Goal: Task Accomplishment & Management: Manage account settings

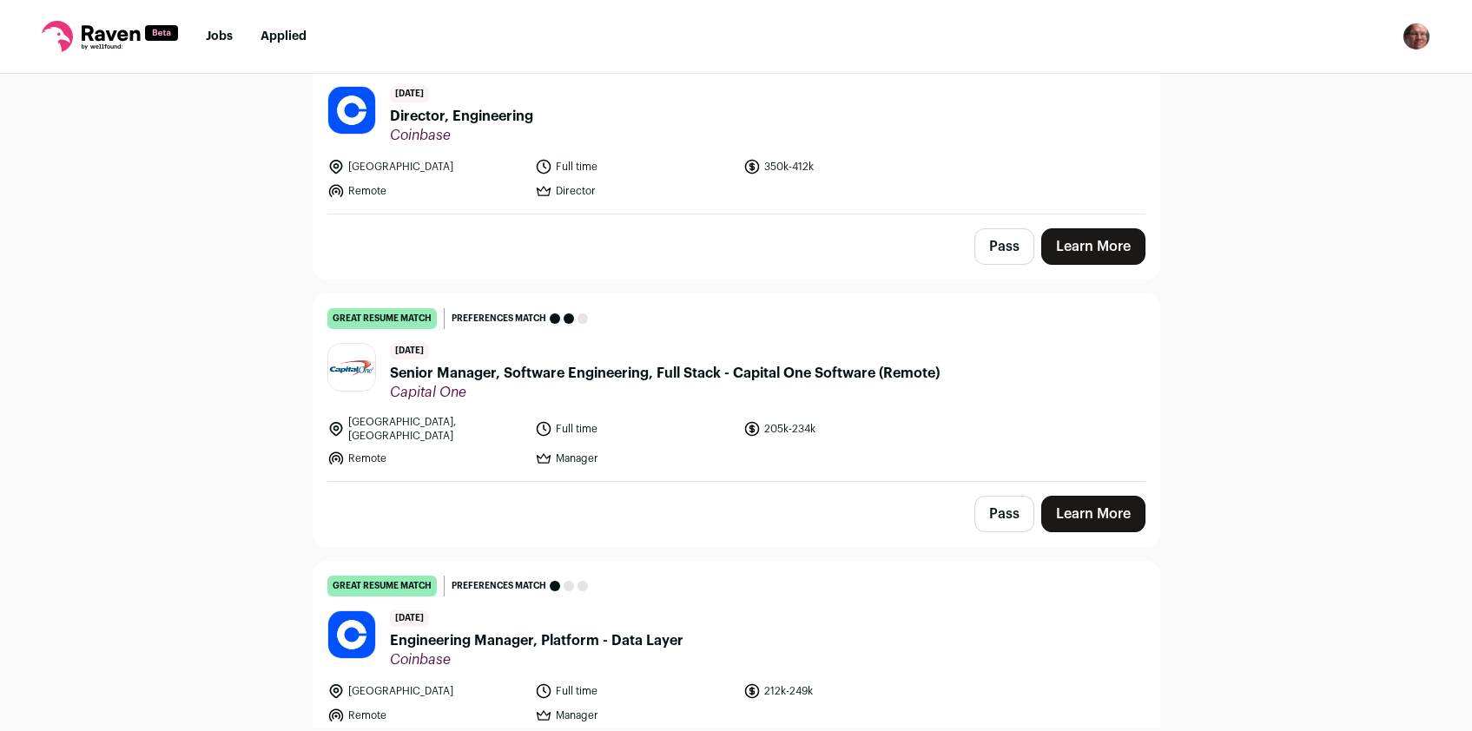
scroll to position [4115, 0]
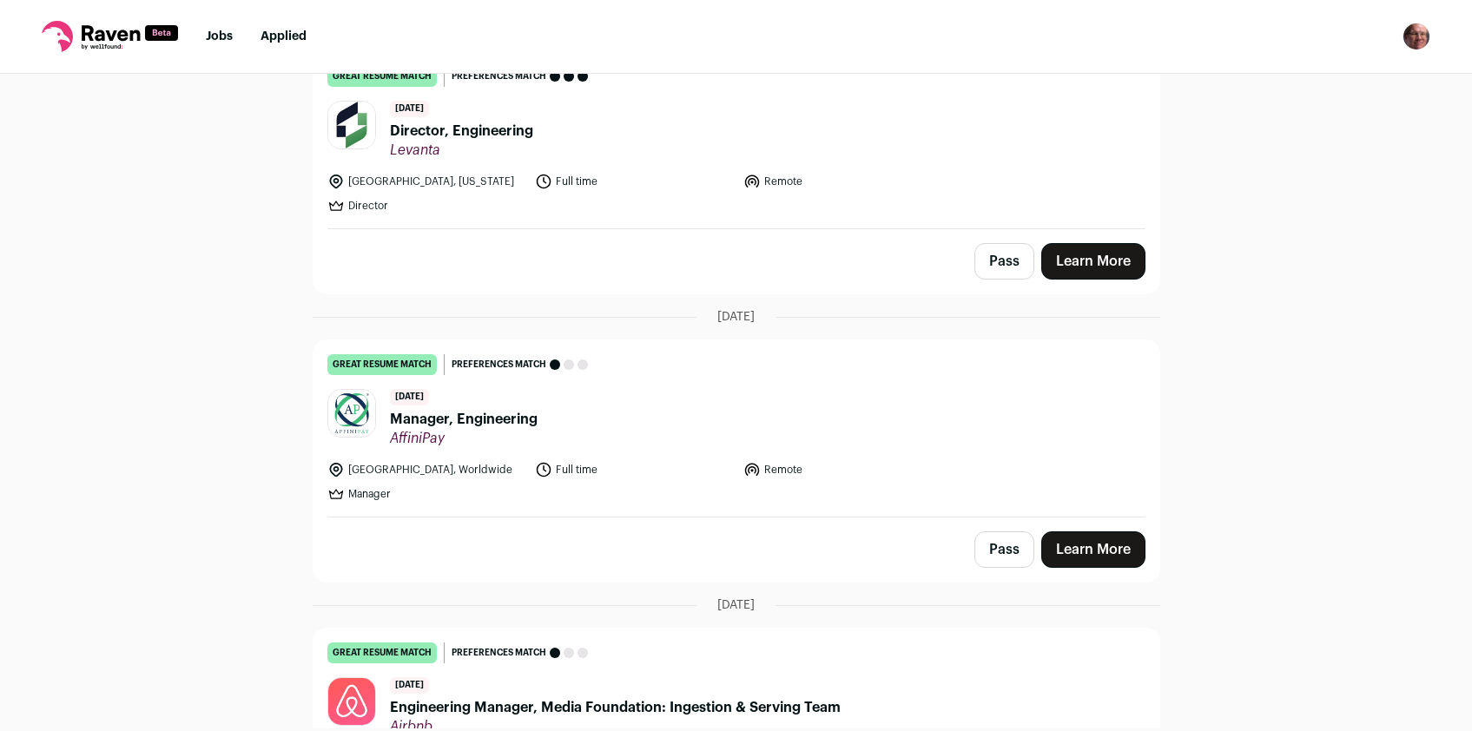
click at [472, 409] on span "Manager, Engineering" at bounding box center [464, 419] width 148 height 21
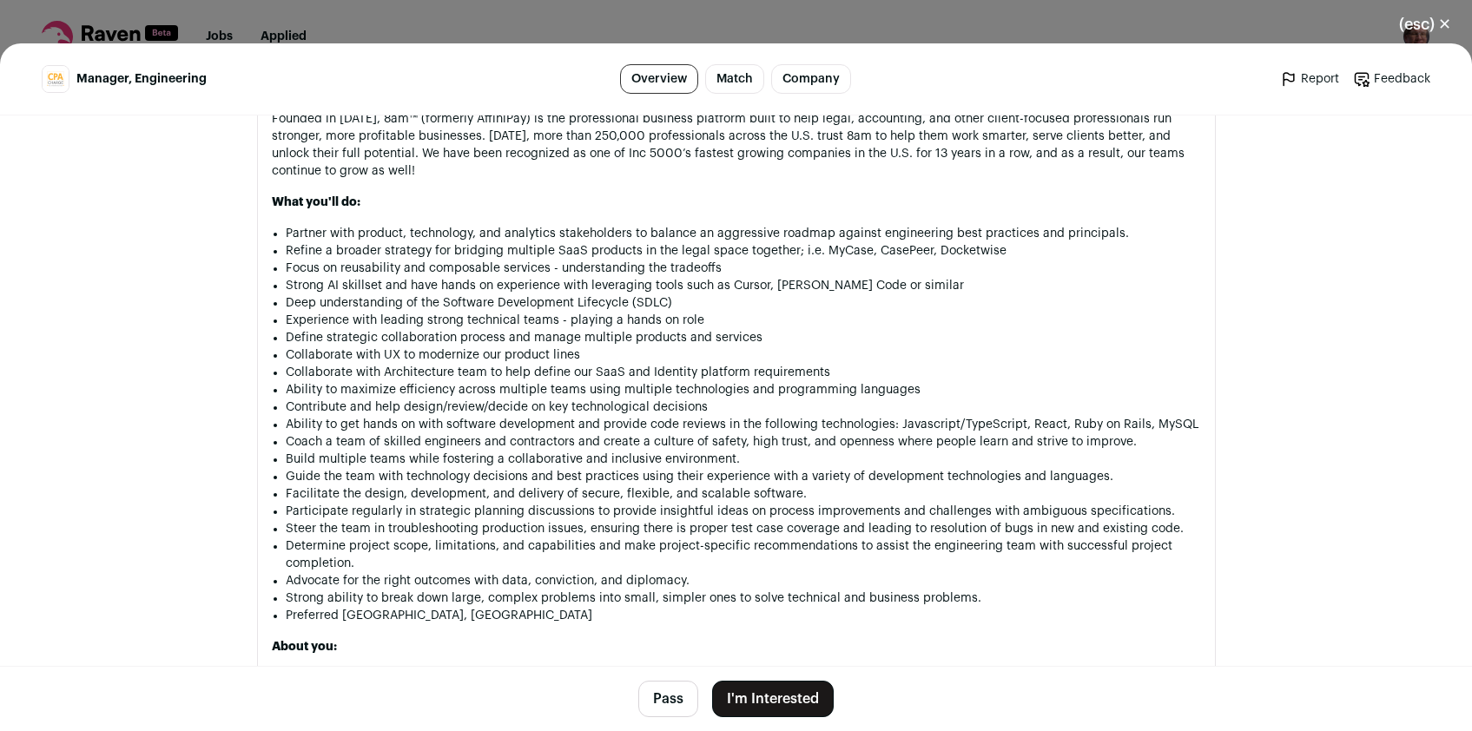
scroll to position [1374, 0]
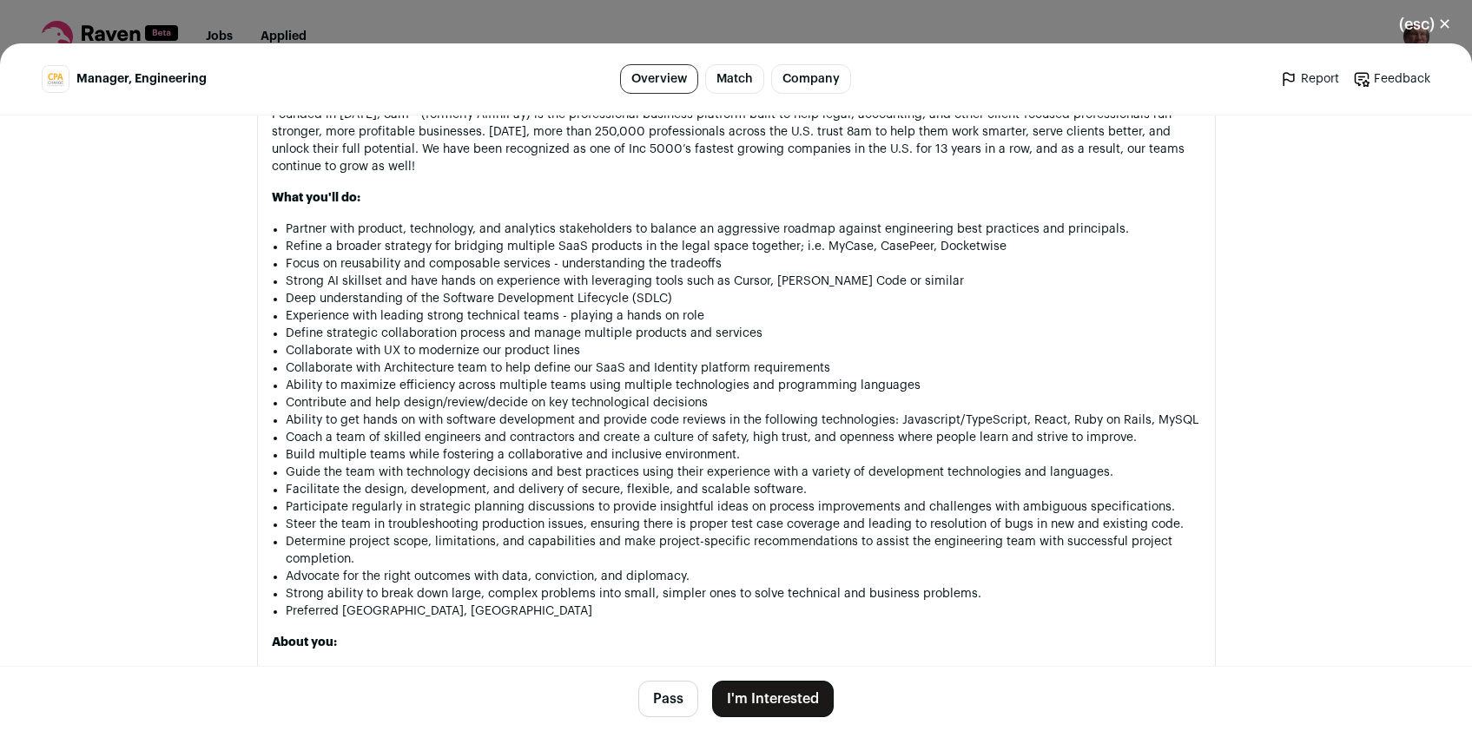
click at [657, 702] on button "Pass" at bounding box center [668, 699] width 60 height 36
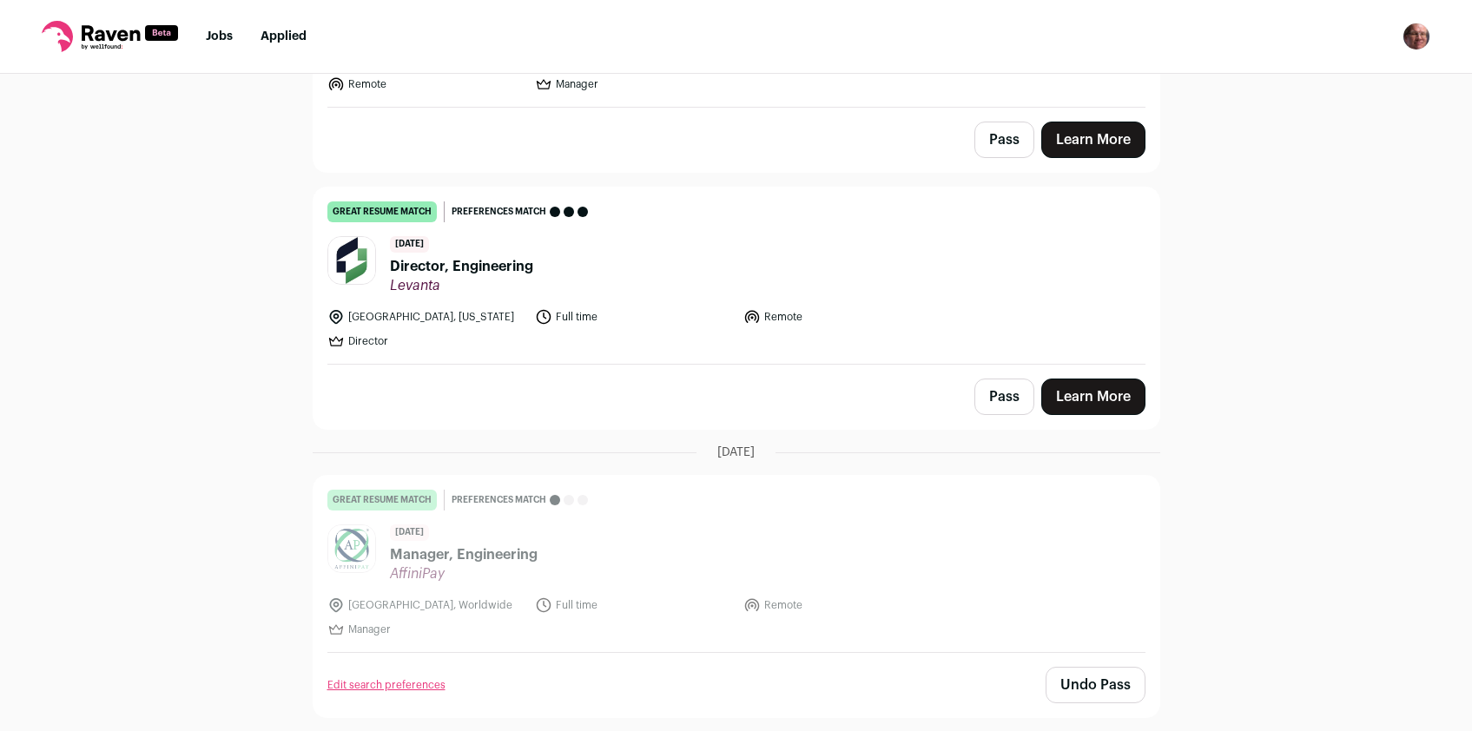
scroll to position [4115, 0]
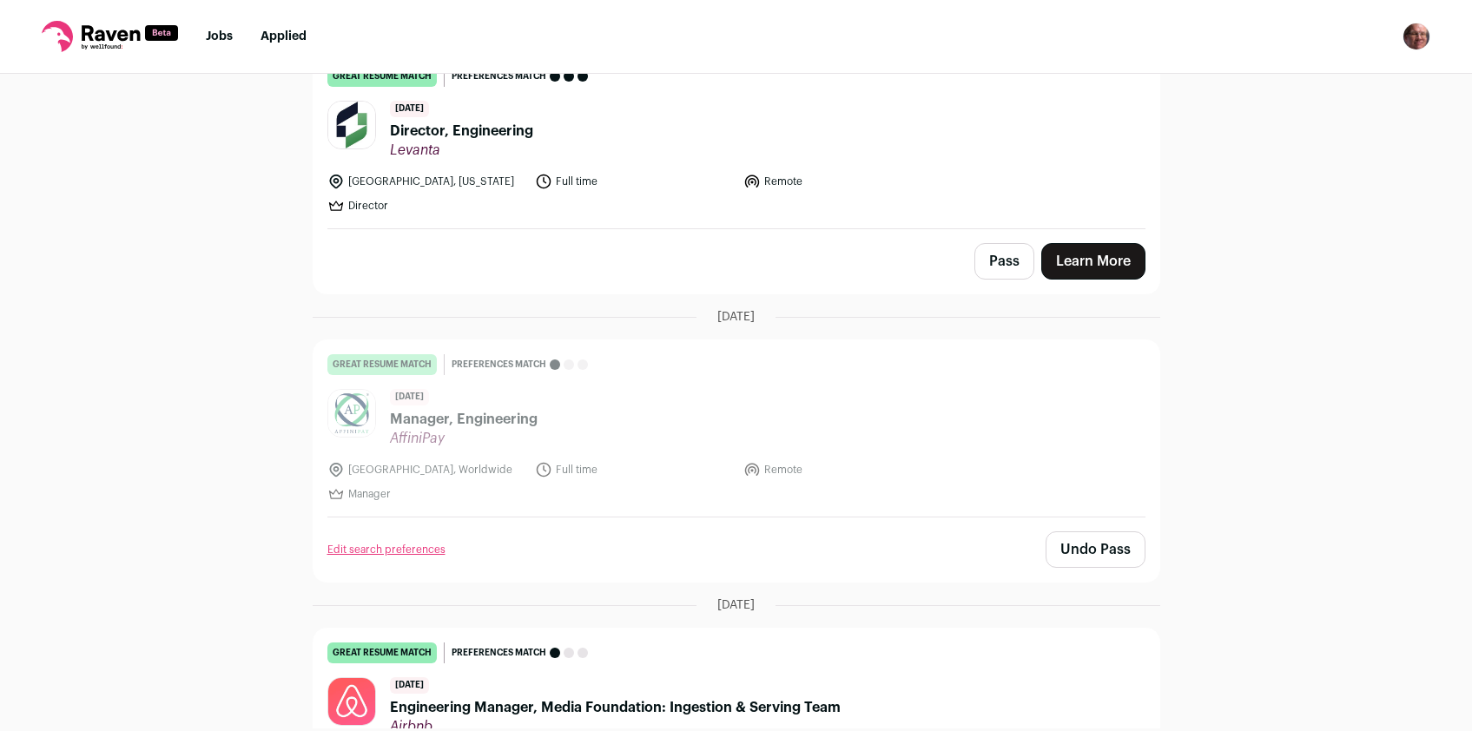
click at [650, 697] on span "Engineering Manager, Media Foundation: Ingestion & Serving Team" at bounding box center [615, 707] width 451 height 21
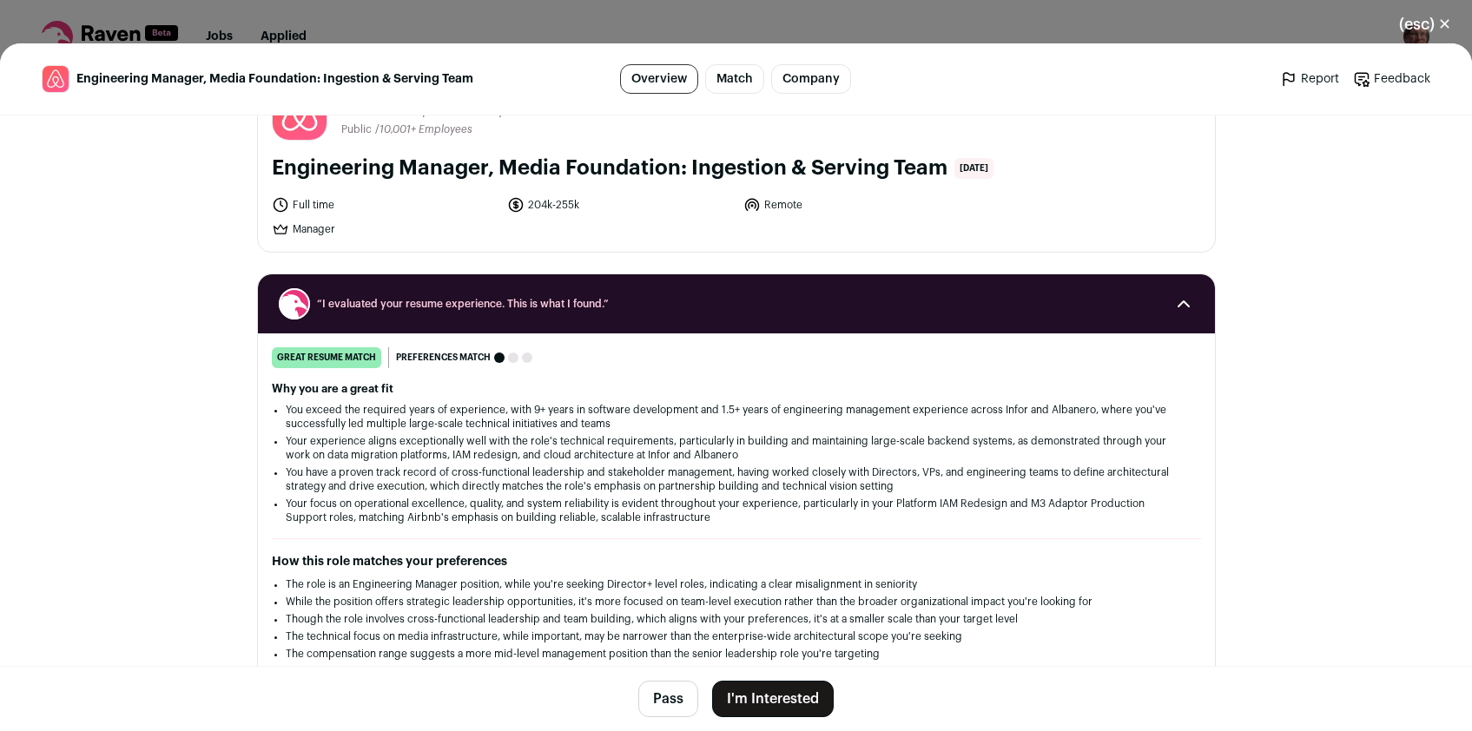
scroll to position [0, 0]
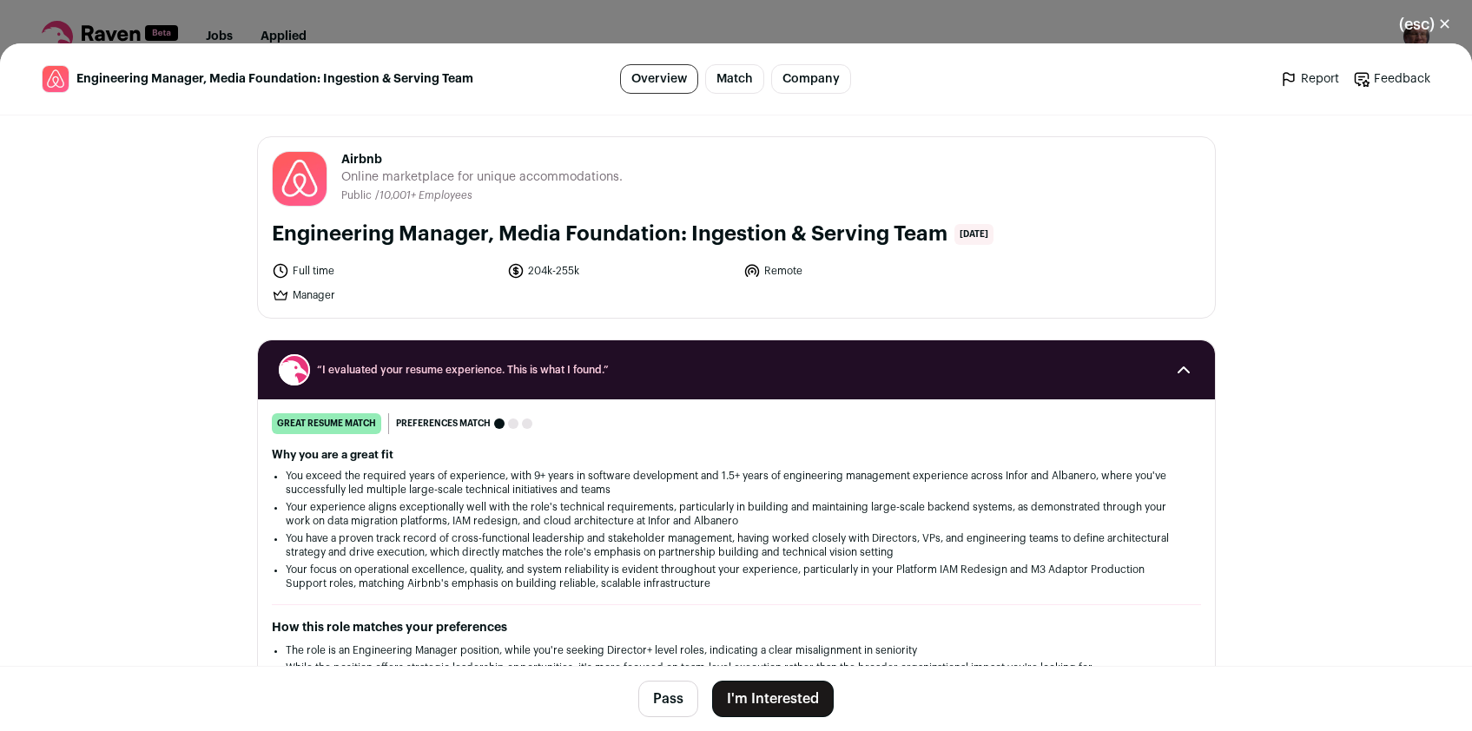
click at [1443, 23] on button "(esc) ✕" at bounding box center [1425, 24] width 94 height 38
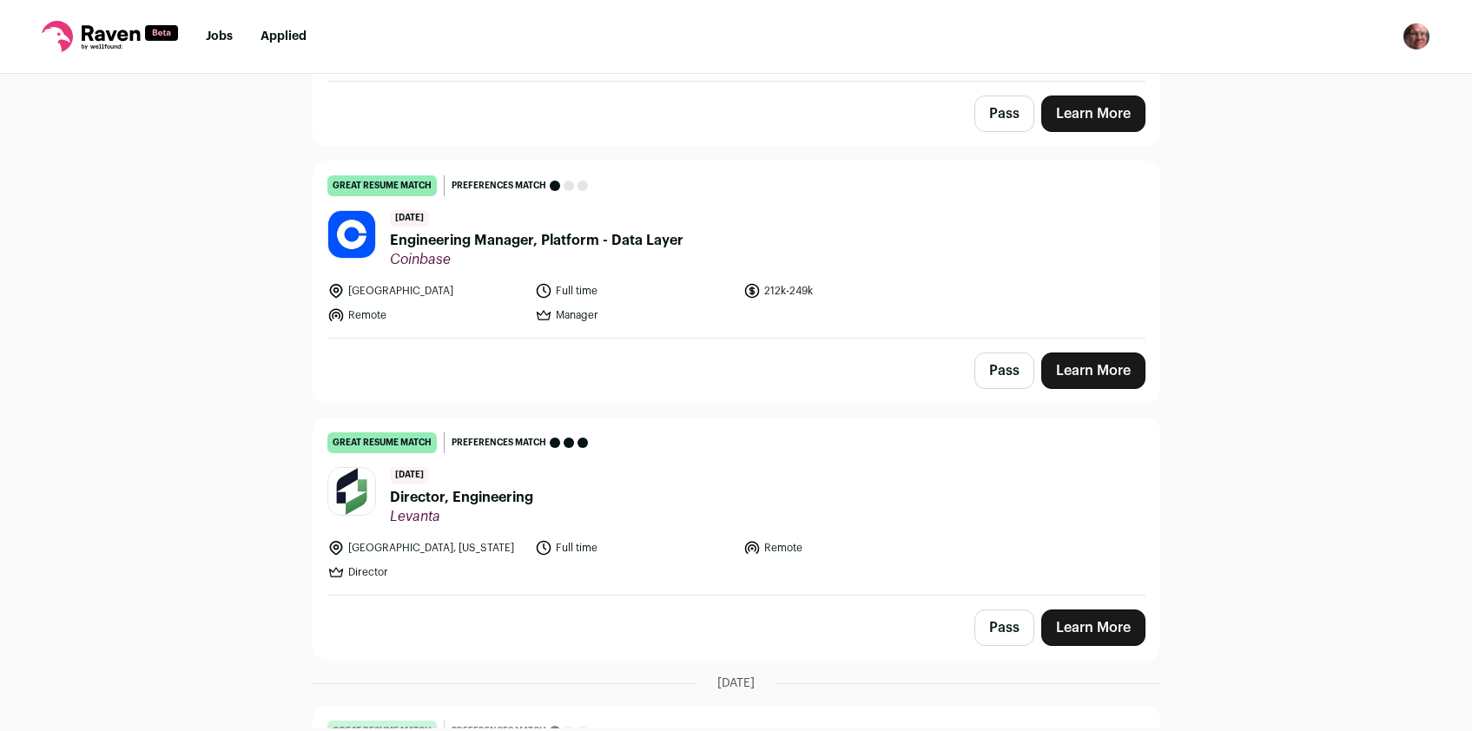
scroll to position [3747, 0]
